Goal: Task Accomplishment & Management: Use online tool/utility

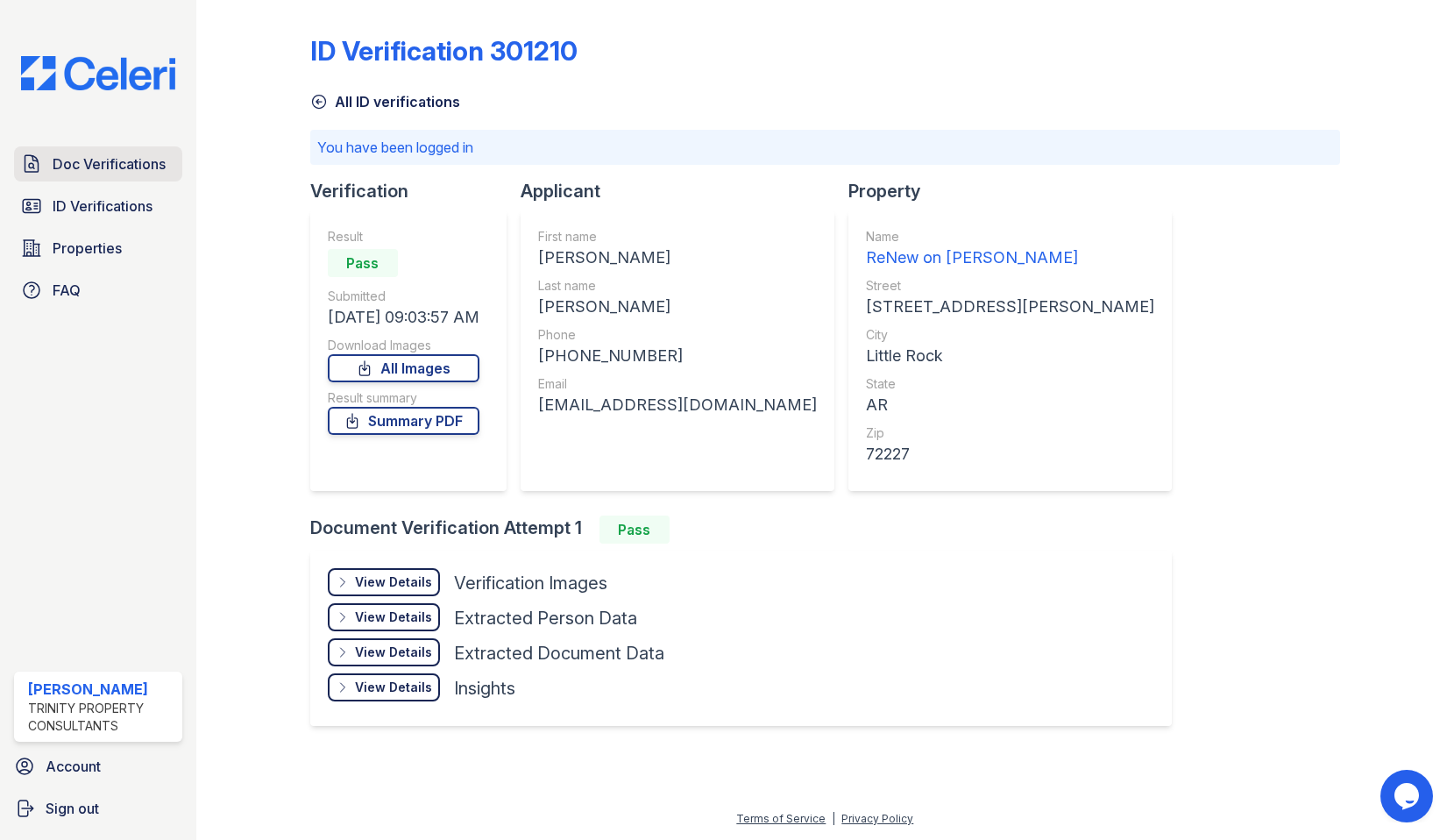
click at [123, 162] on span "Doc Verifications" at bounding box center [109, 164] width 113 height 21
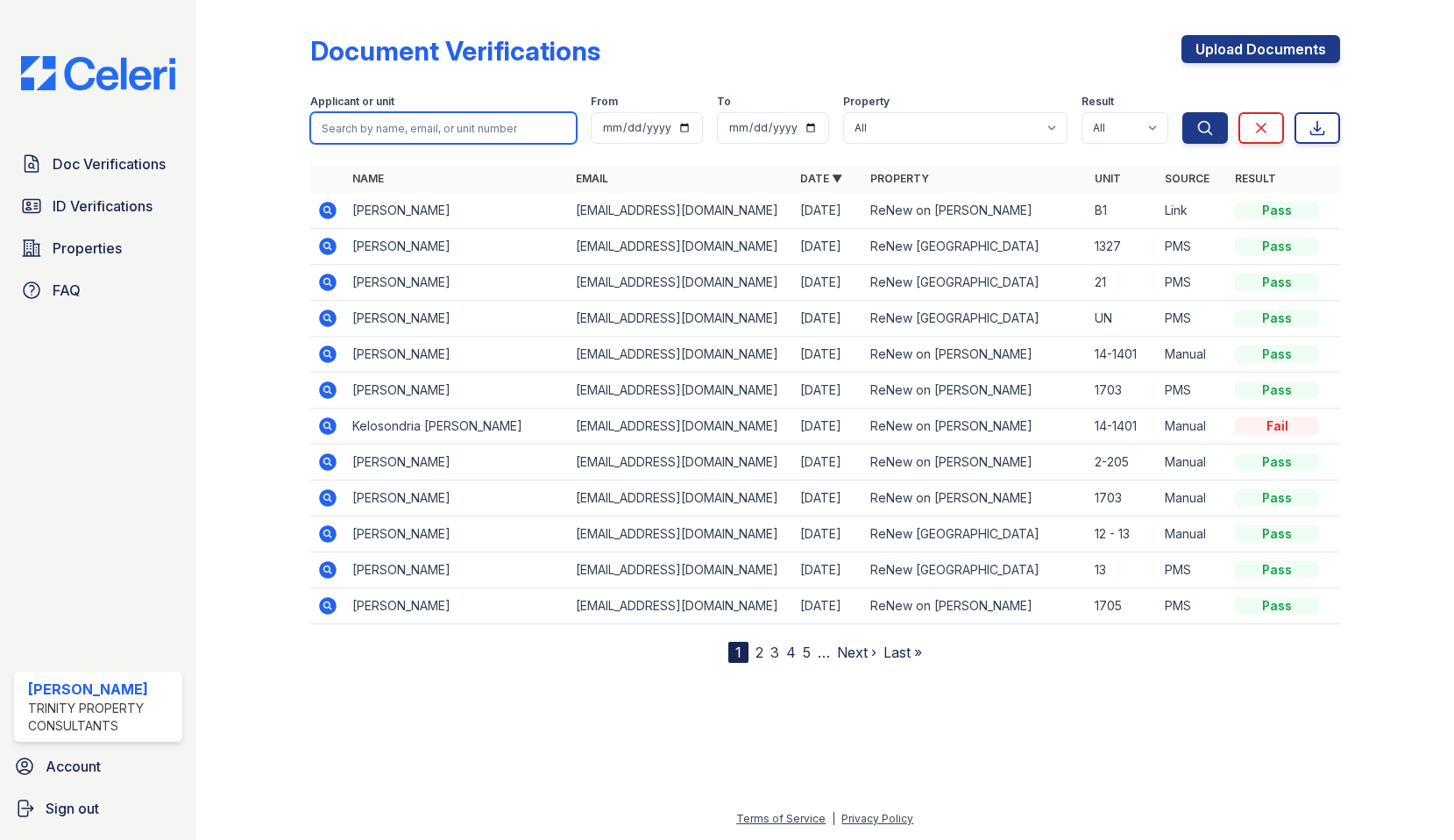
click at [368, 134] on input "search" at bounding box center [443, 127] width 266 height 31
type input "[PERSON_NAME]"
click at [1183, 112] on button "Search" at bounding box center [1205, 127] width 45 height 31
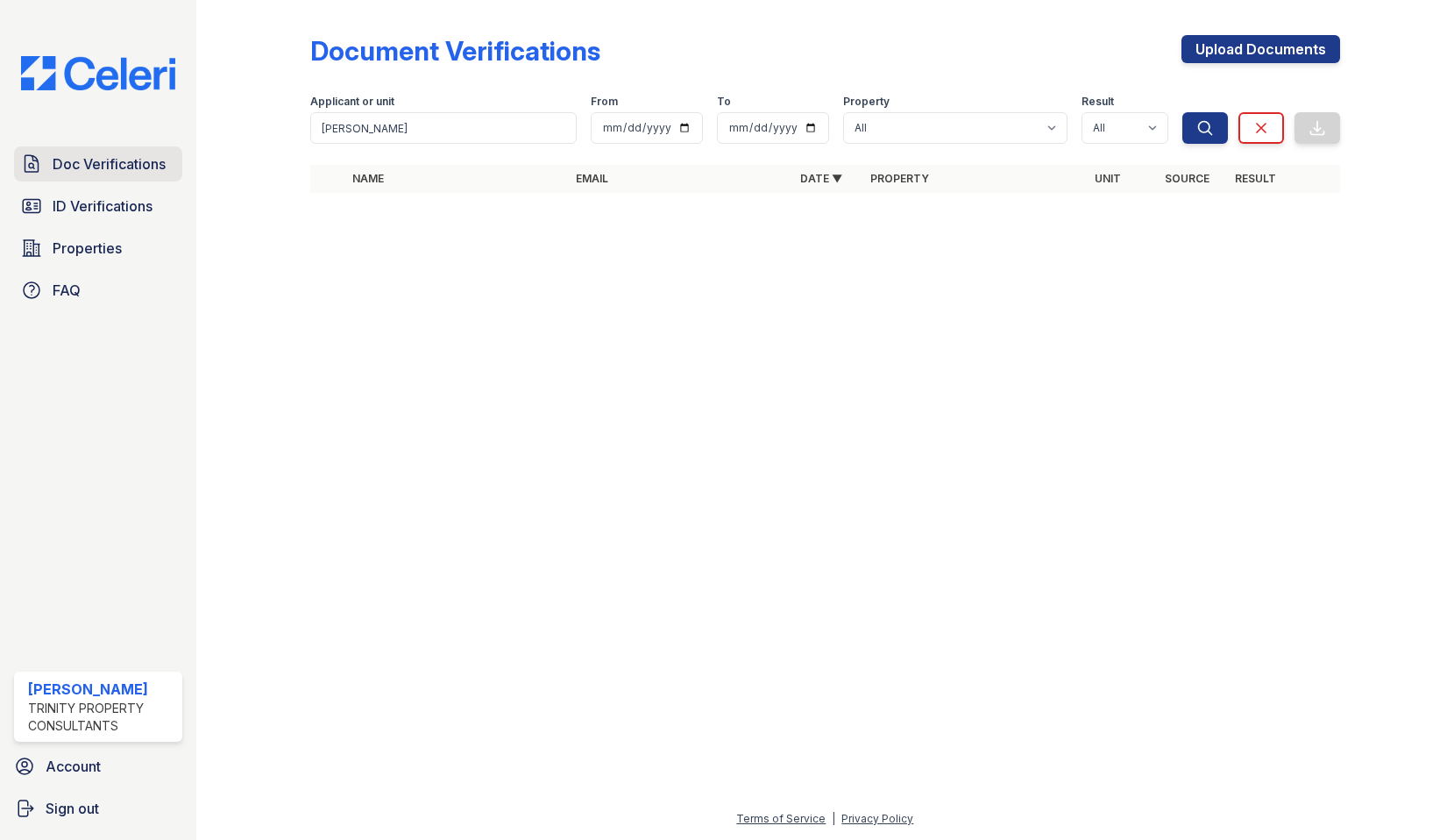
click at [114, 158] on span "Doc Verifications" at bounding box center [109, 164] width 113 height 21
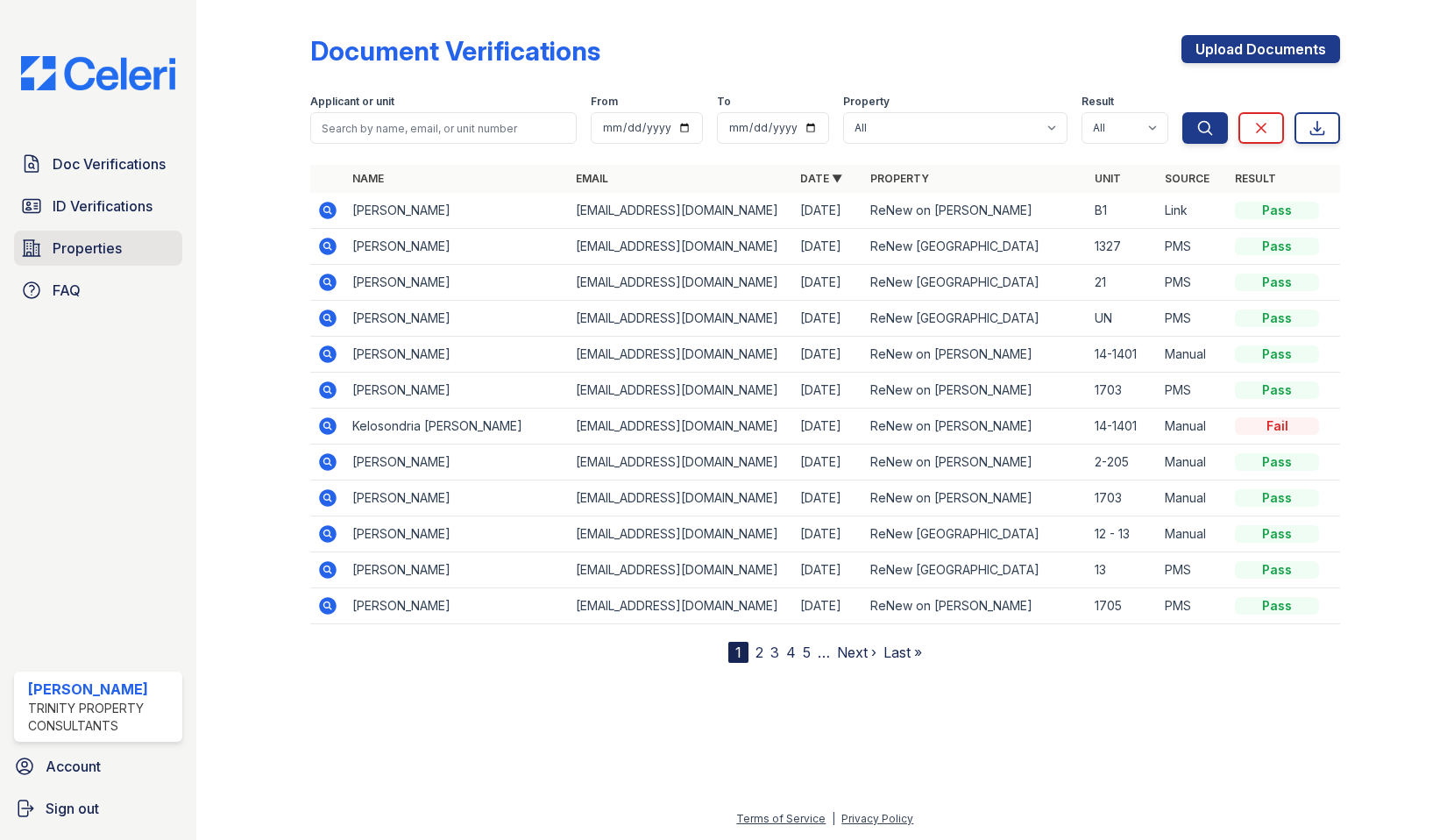
click at [69, 252] on span "Properties" at bounding box center [87, 248] width 69 height 21
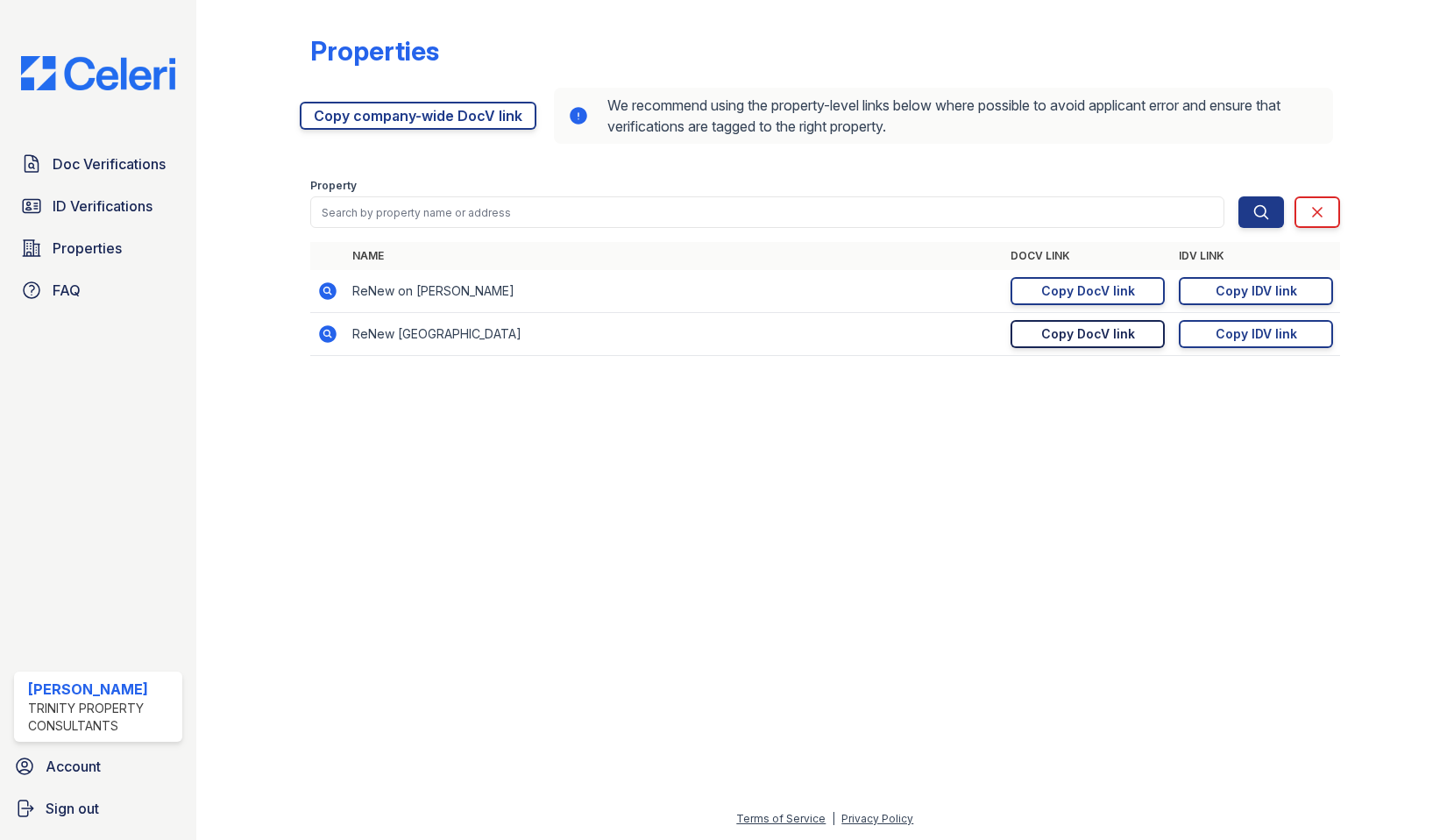
click at [1101, 337] on div "Copy DocV link" at bounding box center [1087, 334] width 93 height 18
click at [1170, 0] on div "Properties [URL][DOMAIN_NAME] Copy company-wide DocV link We recommend using th…" at bounding box center [825, 200] width 1202 height 401
